Goal: Check status: Check status

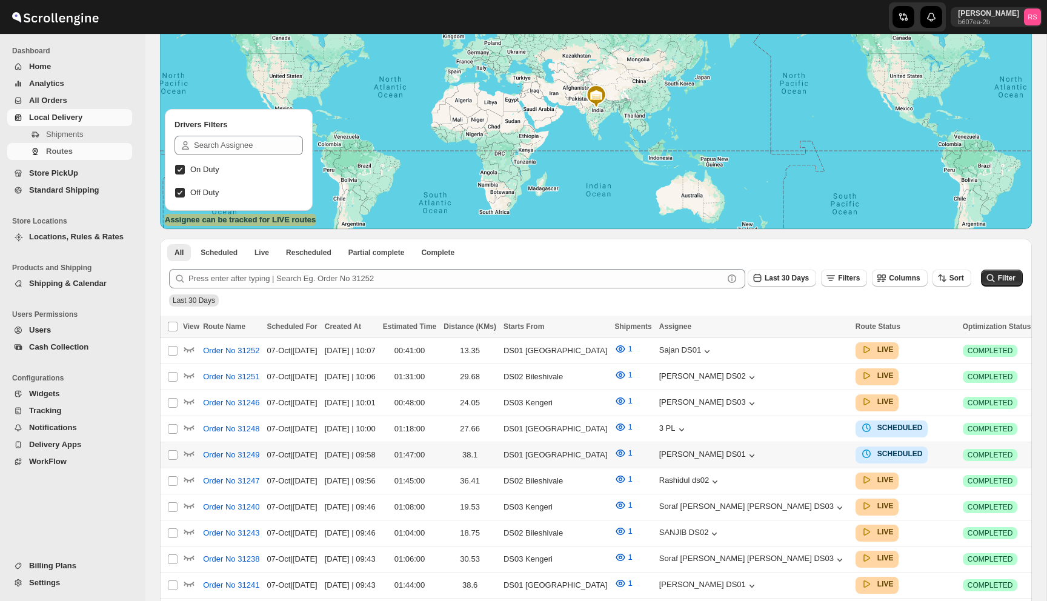
scroll to position [171, 0]
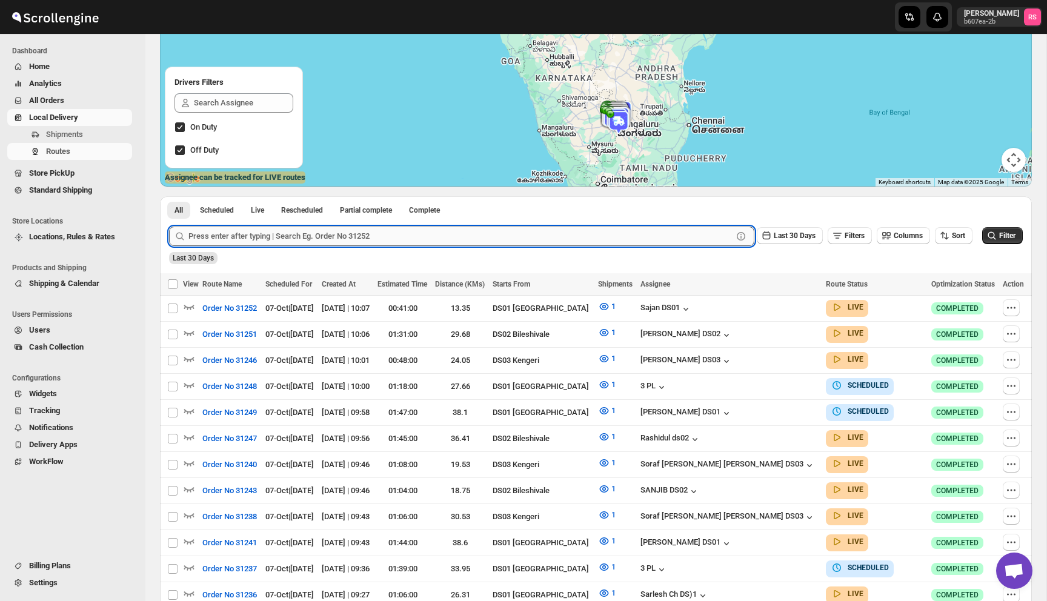
click at [300, 241] on input "text" at bounding box center [460, 236] width 544 height 19
type input "31227"
click at [169, 196] on button "Submit" at bounding box center [186, 202] width 35 height 13
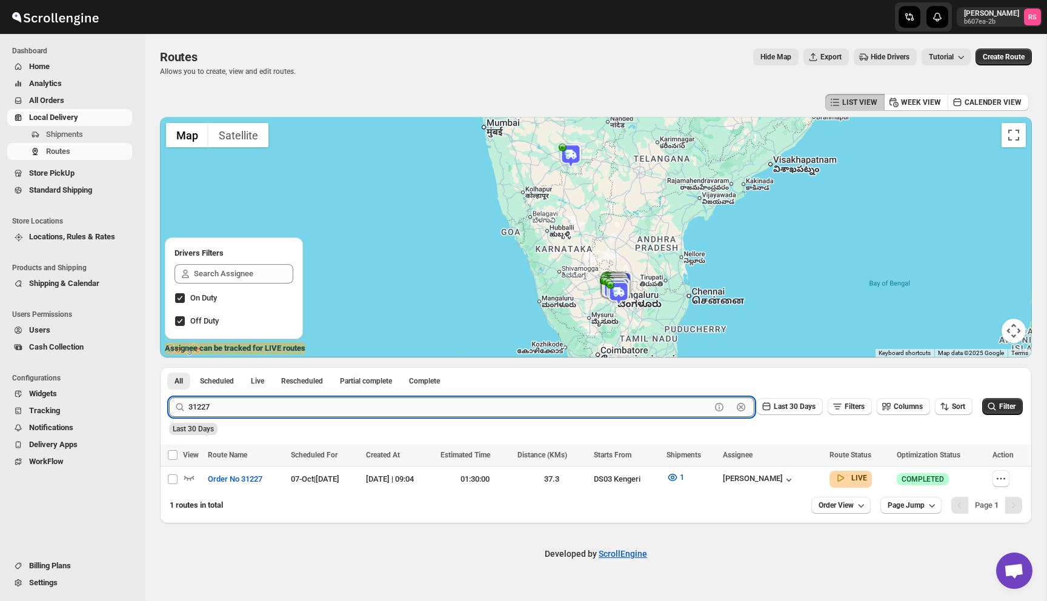
scroll to position [0, 0]
click at [191, 477] on icon "button" at bounding box center [189, 477] width 12 height 12
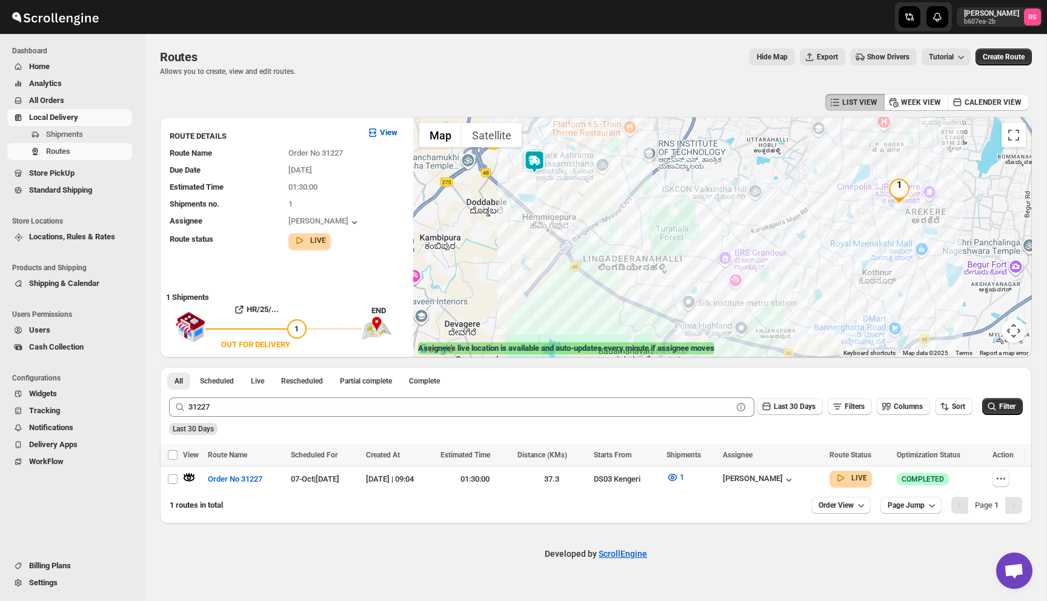
drag, startPoint x: 546, startPoint y: 191, endPoint x: 546, endPoint y: 228, distance: 37.0
click at [546, 228] on div at bounding box center [722, 237] width 618 height 240
click at [541, 167] on img at bounding box center [534, 162] width 24 height 24
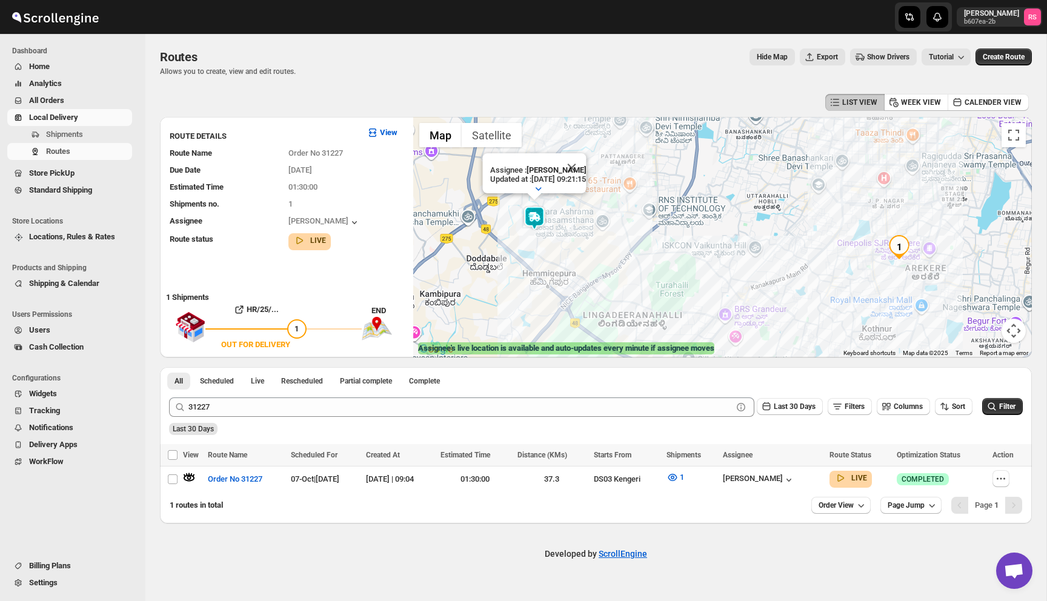
click at [898, 247] on img "1" at bounding box center [899, 247] width 24 height 24
click at [580, 166] on button "Close" at bounding box center [571, 167] width 29 height 29
click at [580, 166] on div "Assignee : Satish kumar veera Updated at : 07/10/2025, 09:21:15 Duty mode Enabl…" at bounding box center [722, 237] width 618 height 240
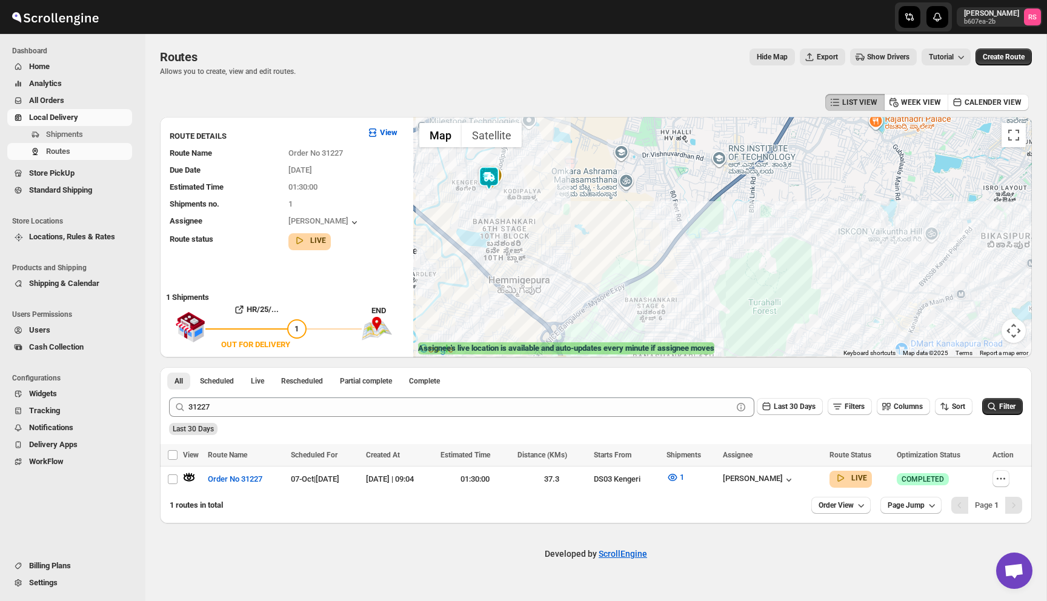
drag, startPoint x: 641, startPoint y: 297, endPoint x: 643, endPoint y: 191, distance: 105.4
click at [643, 191] on div "HR/25/31227 | GQCOFR3GXZ | OUT FOR DELIVERY 203/1, 6th Cross Rd, Lakshmi Layout…" at bounding box center [722, 237] width 618 height 240
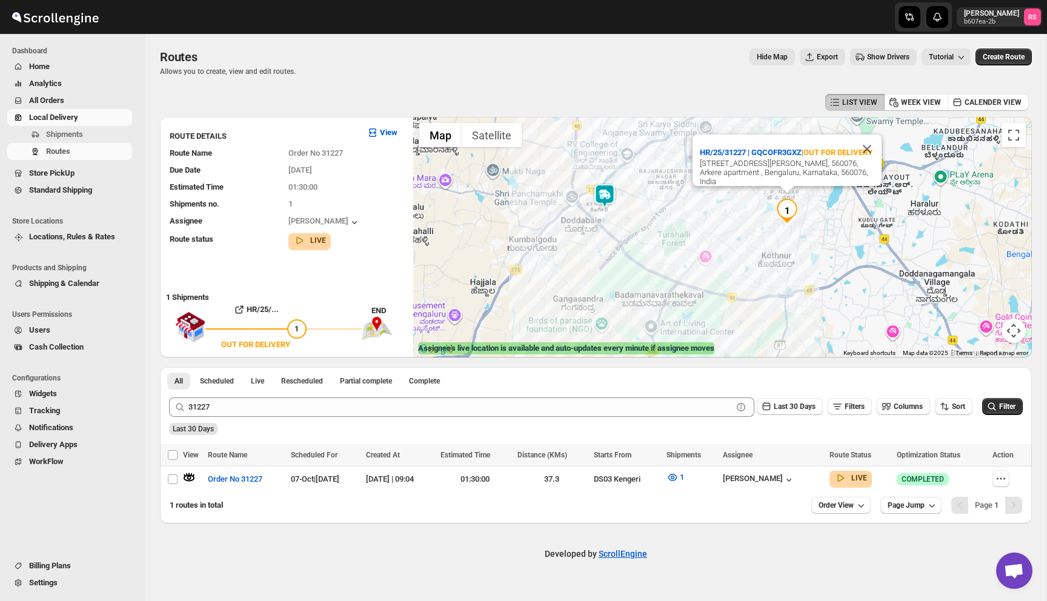
drag, startPoint x: 643, startPoint y: 279, endPoint x: 643, endPoint y: 230, distance: 49.7
click at [643, 230] on div "HR/25/31227 | GQCOFR3GXZ | OUT FOR DELIVERY 203/1, 6th Cross Rd, Lakshmi Layout…" at bounding box center [722, 237] width 618 height 240
click at [861, 139] on button "Close" at bounding box center [866, 149] width 29 height 29
click at [184, 479] on icon "button" at bounding box center [189, 477] width 11 height 7
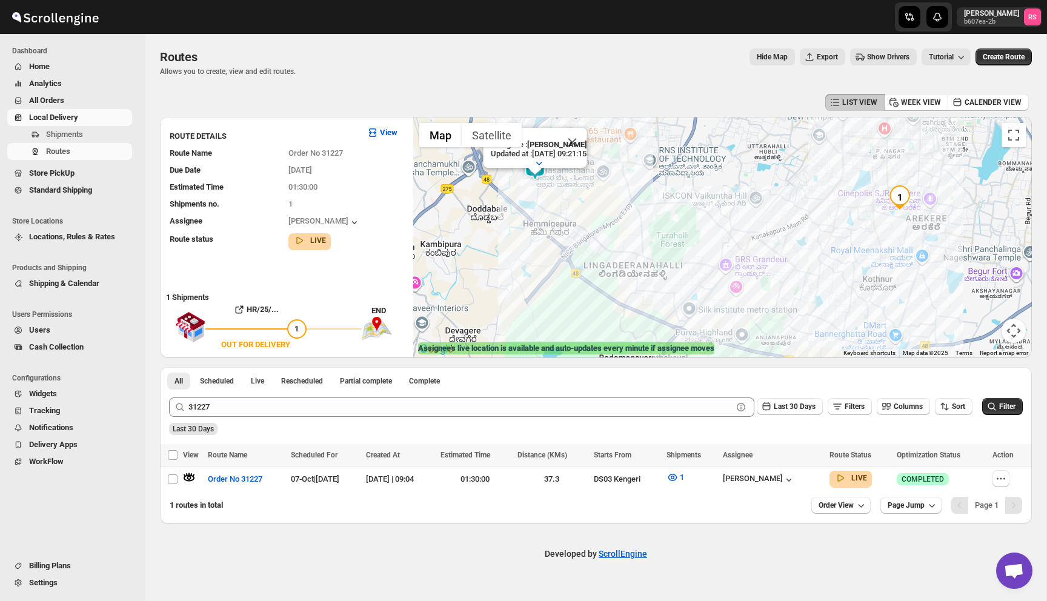
drag, startPoint x: 571, startPoint y: 225, endPoint x: 571, endPoint y: 261, distance: 36.3
click at [571, 261] on div "Assignee : Satish kumar veera Updated at : 07/10/2025, 09:21:15 Duty mode Enabl…" at bounding box center [722, 237] width 618 height 240
click at [585, 135] on button "Close" at bounding box center [571, 142] width 29 height 29
click at [184, 480] on icon "button" at bounding box center [189, 477] width 11 height 7
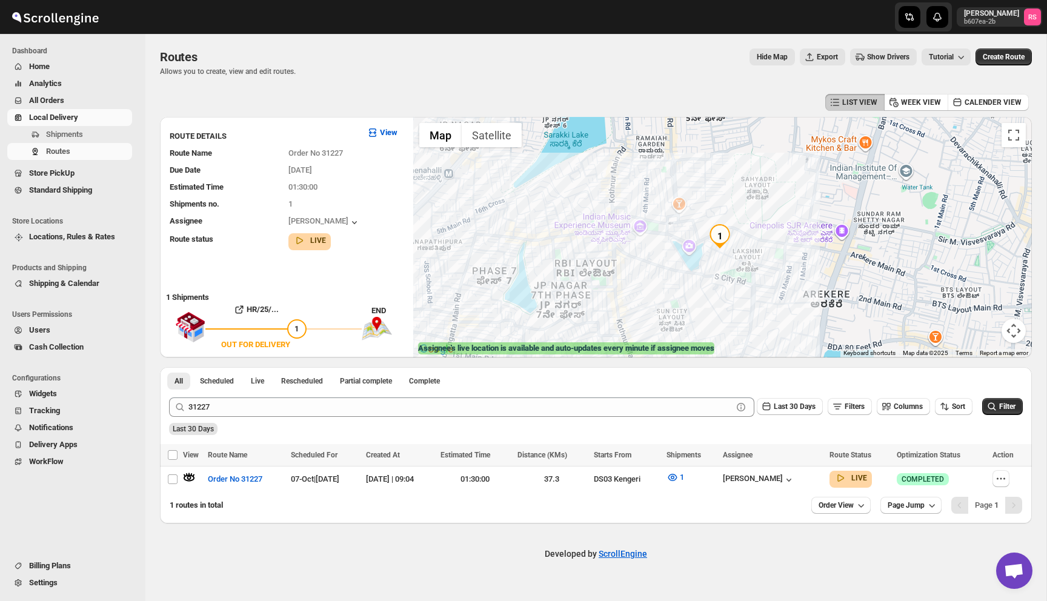
drag, startPoint x: 720, startPoint y: 219, endPoint x: 709, endPoint y: 262, distance: 44.4
click at [709, 262] on div "Assignee : Satish kumar veera Updated at : 07/10/2025, 10:11:40 Duty mode Enabl…" at bounding box center [722, 237] width 618 height 240
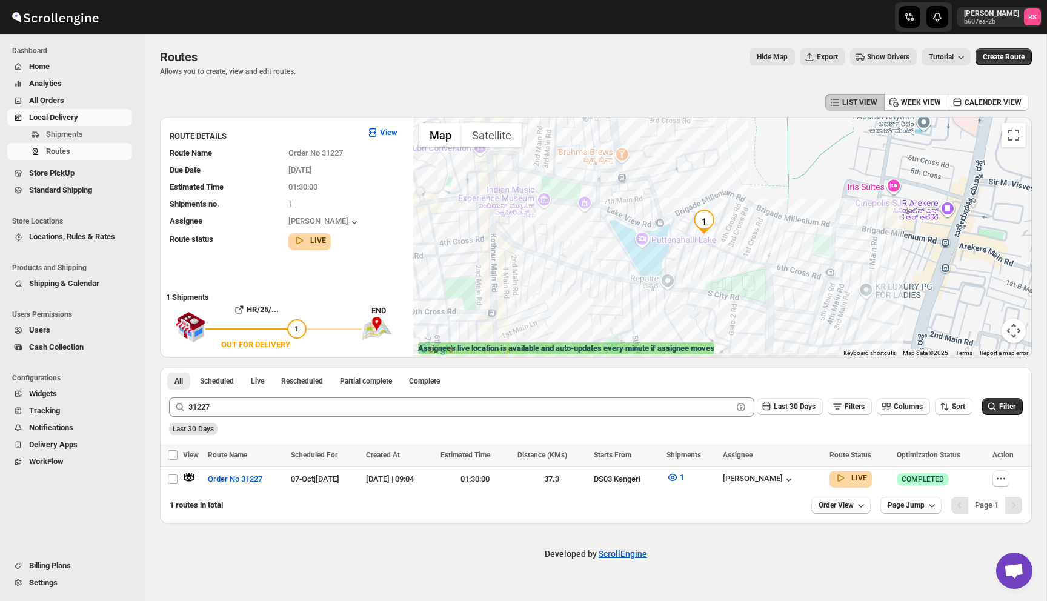
drag, startPoint x: 729, startPoint y: 305, endPoint x: 724, endPoint y: 237, distance: 68.1
click at [724, 237] on div "Assignee : Satish kumar veera Updated at : 07/10/2025, 10:11:40 Duty mode Enabl…" at bounding box center [722, 237] width 618 height 240
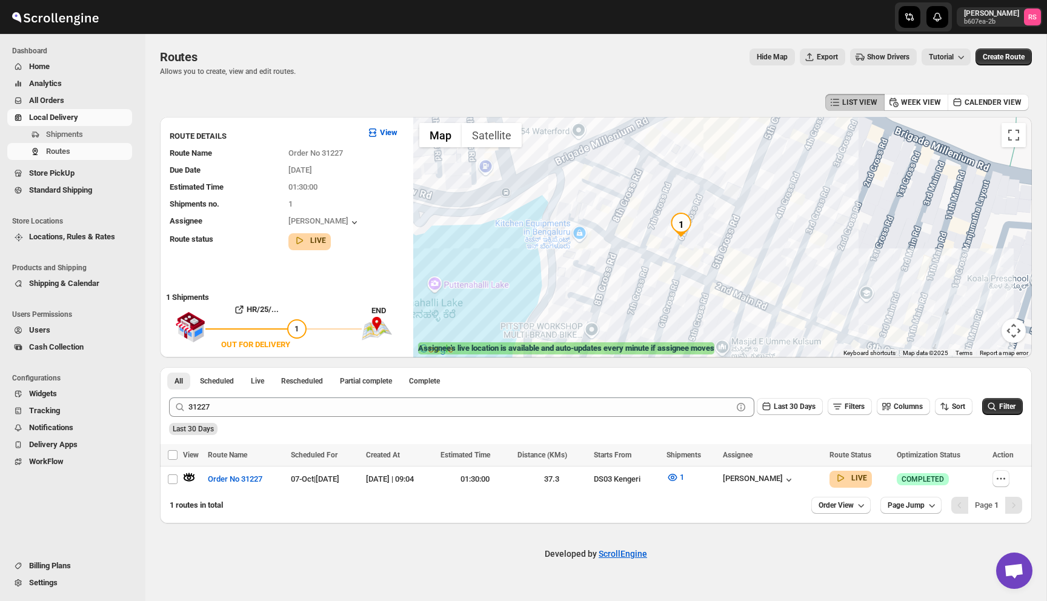
drag, startPoint x: 686, startPoint y: 224, endPoint x: 679, endPoint y: 235, distance: 12.8
click at [679, 235] on img "1" at bounding box center [681, 225] width 24 height 24
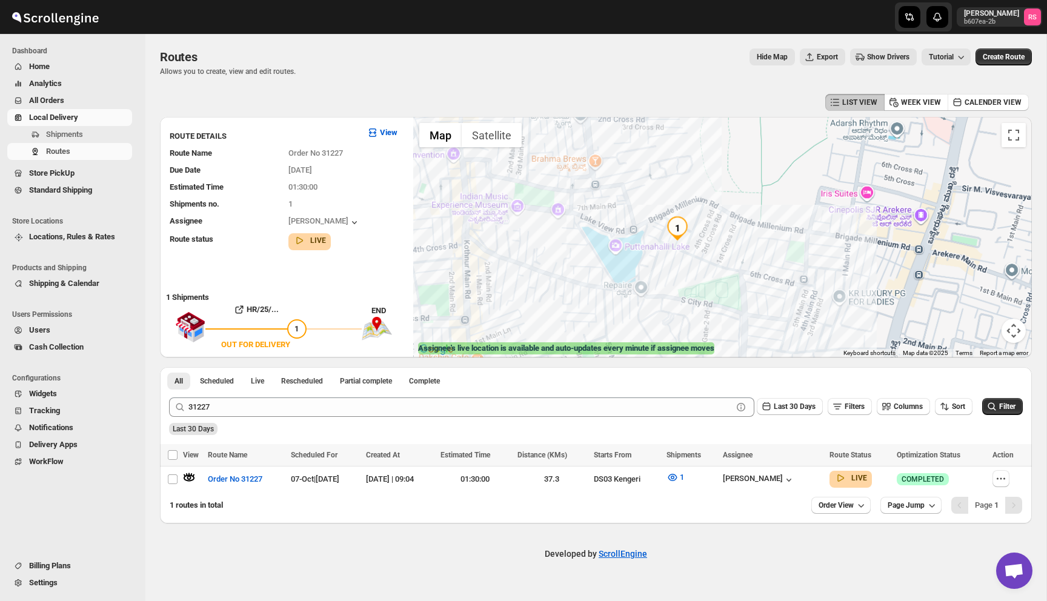
drag, startPoint x: 679, startPoint y: 235, endPoint x: 700, endPoint y: 326, distance: 93.2
click at [700, 326] on div "To navigate, press the arrow keys. Assignee : Satish kumar veera Updated at : 0…" at bounding box center [722, 237] width 618 height 240
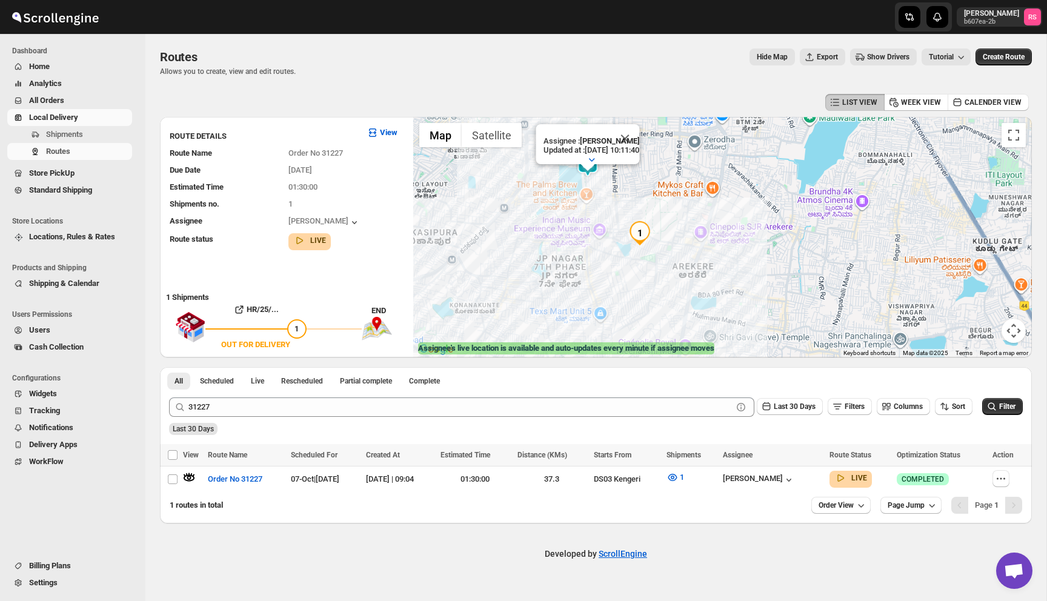
drag, startPoint x: 611, startPoint y: 190, endPoint x: 618, endPoint y: 222, distance: 33.1
click at [618, 222] on div "Assignee : Satish kumar veera Updated at : 07/10/2025, 10:11:40 Duty mode Enabl…" at bounding box center [722, 237] width 618 height 240
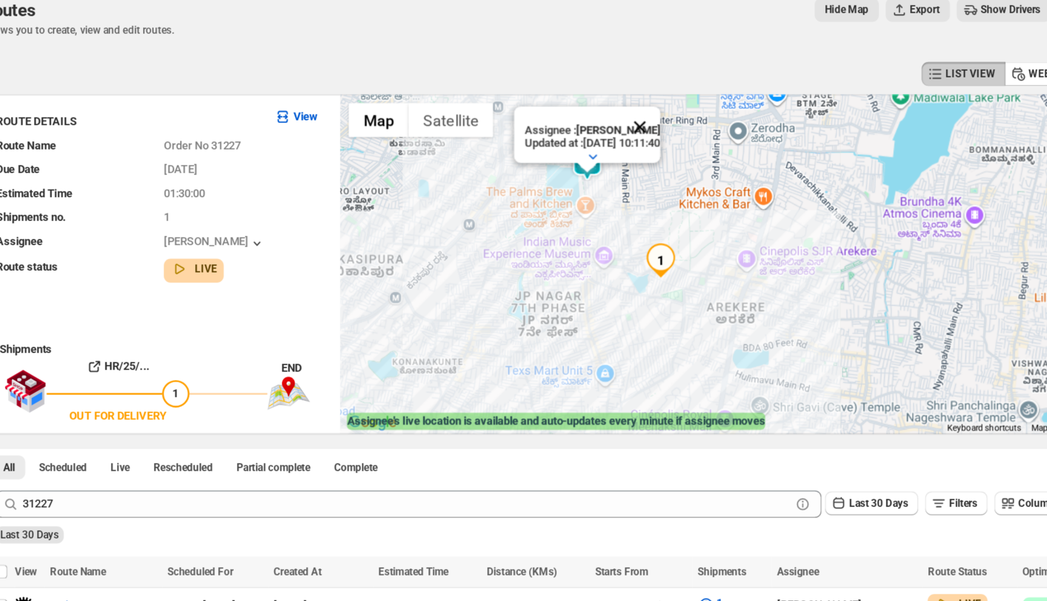
click at [639, 142] on button "Close" at bounding box center [625, 139] width 29 height 29
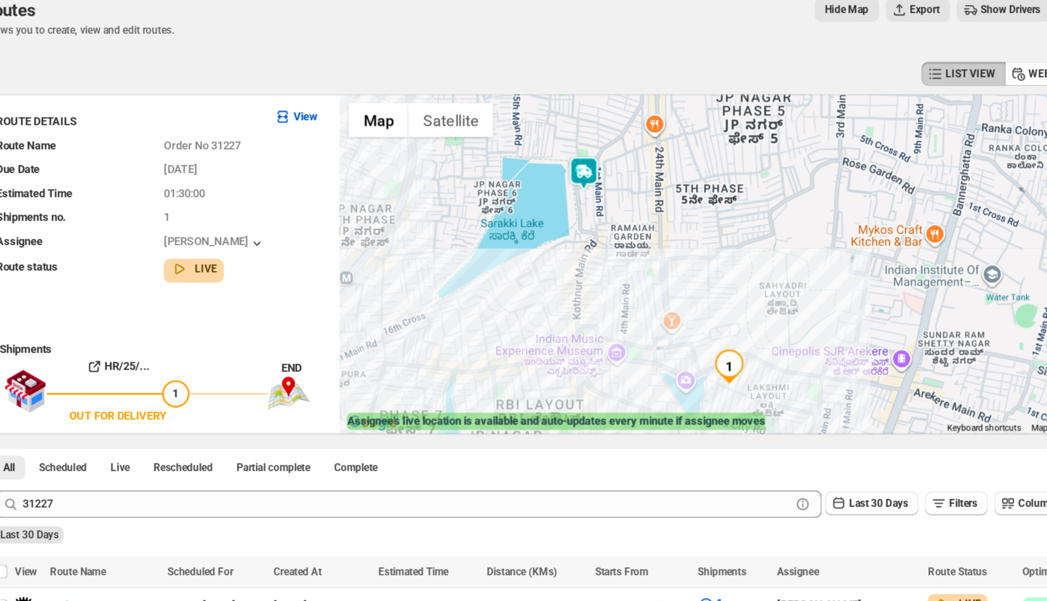
drag, startPoint x: 595, startPoint y: 172, endPoint x: 684, endPoint y: 173, distance: 89.6
click at [684, 173] on div at bounding box center [722, 237] width 618 height 240
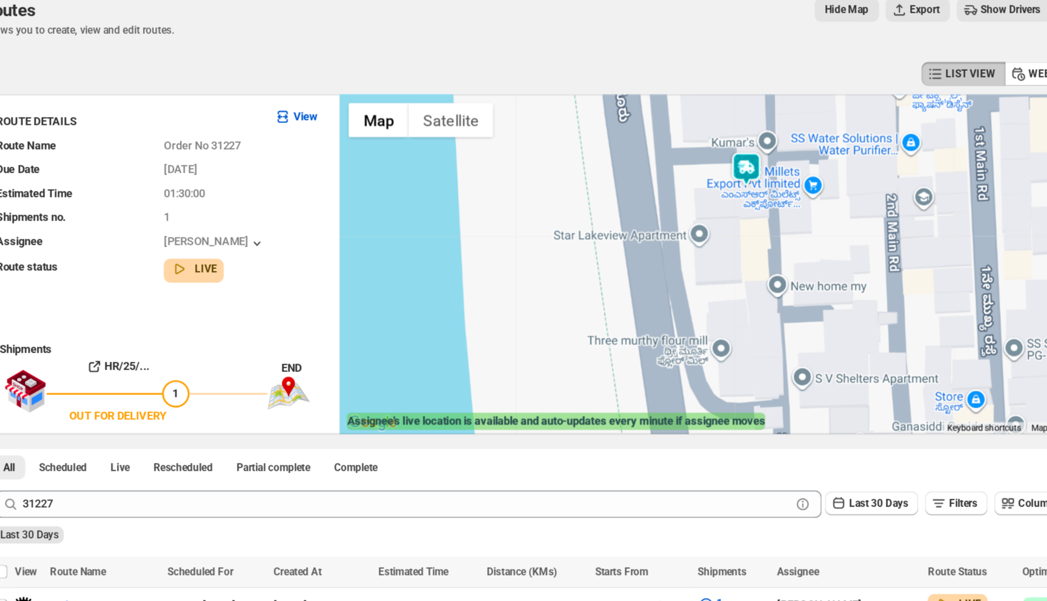
drag, startPoint x: 724, startPoint y: 199, endPoint x: 724, endPoint y: 264, distance: 64.8
click at [724, 264] on div at bounding box center [722, 237] width 618 height 240
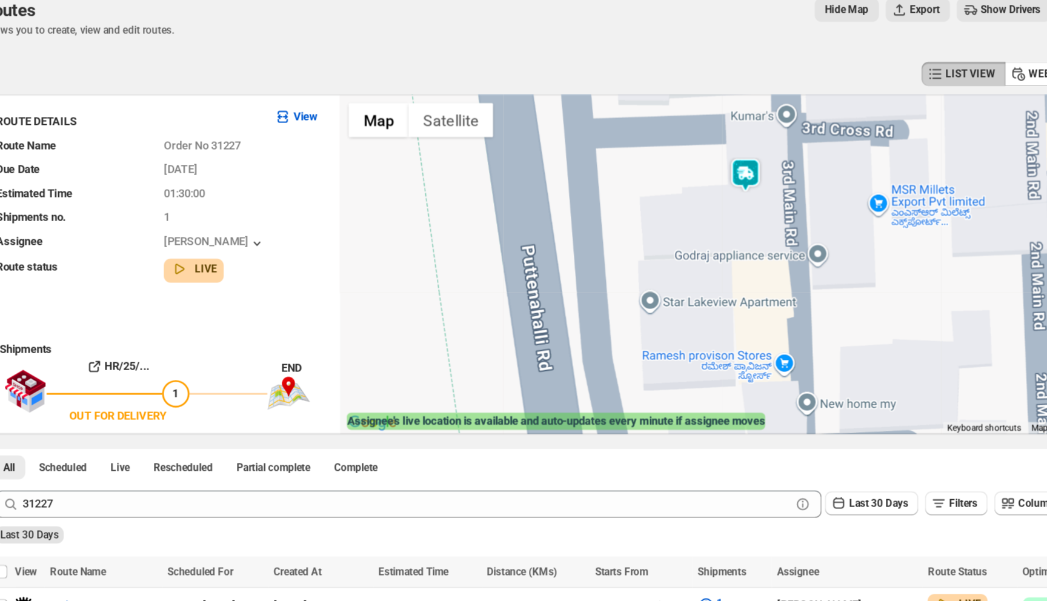
drag, startPoint x: 702, startPoint y: 222, endPoint x: 702, endPoint y: 250, distance: 28.5
click at [702, 250] on div at bounding box center [722, 237] width 618 height 240
